Goal: Task Accomplishment & Management: Manage account settings

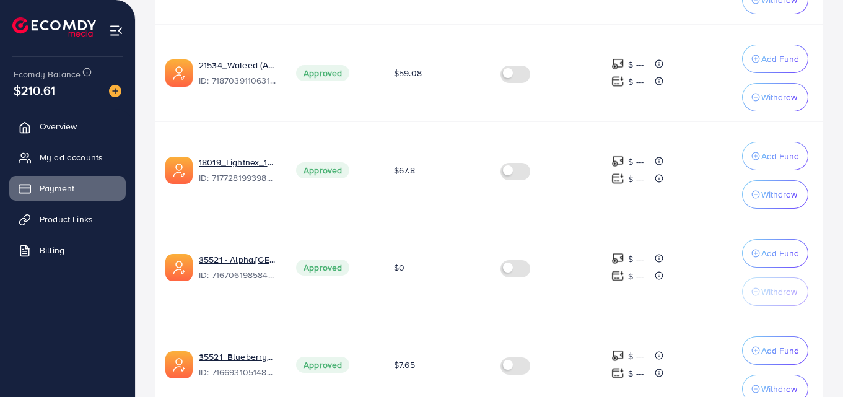
scroll to position [682, 0]
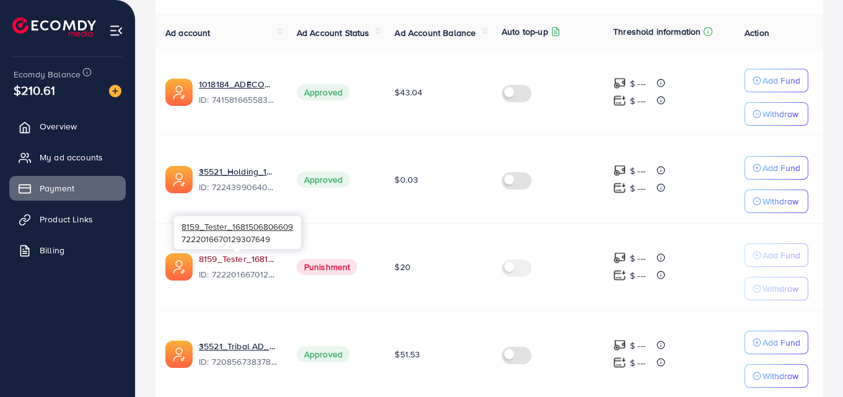
scroll to position [124, 0]
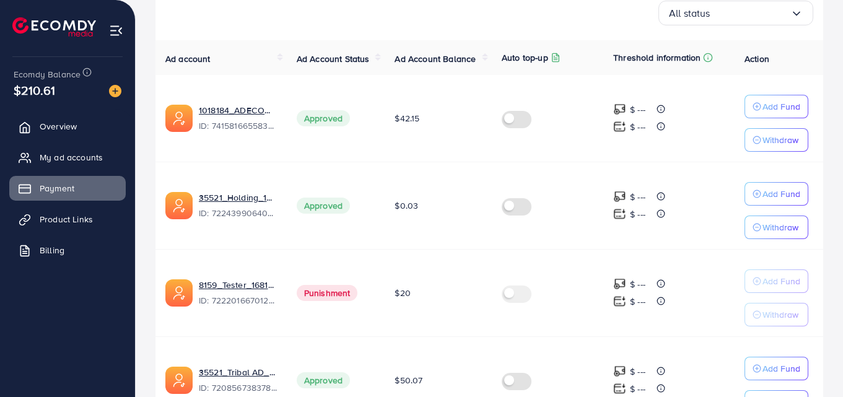
scroll to position [434, 0]
